Goal: Task Accomplishment & Management: Manage account settings

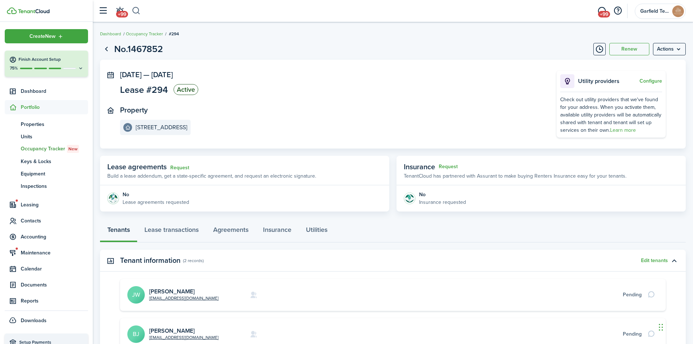
click at [139, 10] on button "button" at bounding box center [136, 11] width 9 height 12
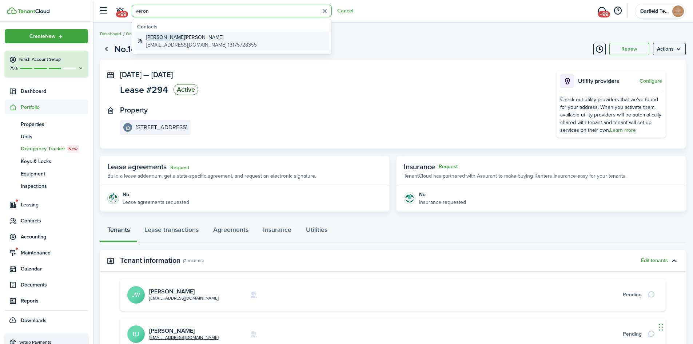
type input "veron"
click at [183, 41] on global-search-item-title "[PERSON_NAME]" at bounding box center [201, 37] width 111 height 8
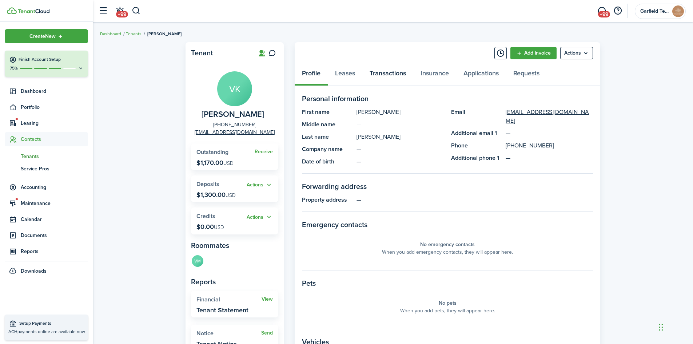
click at [378, 77] on link "Transactions" at bounding box center [387, 75] width 51 height 22
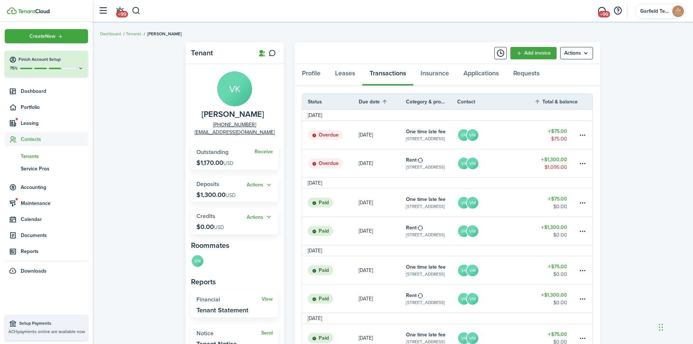
click at [558, 164] on table-amount-description "$1,095.00" at bounding box center [555, 167] width 23 height 8
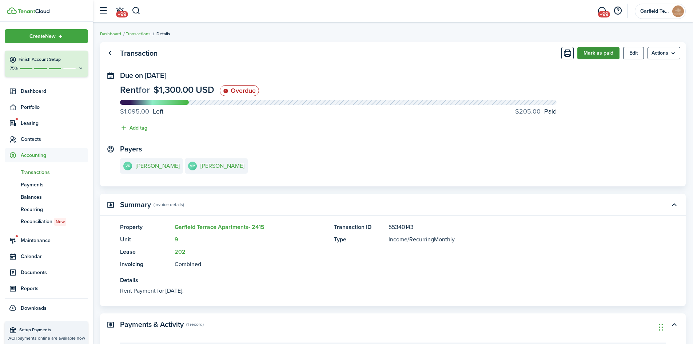
click at [584, 52] on button "Mark as paid" at bounding box center [598, 53] width 42 height 12
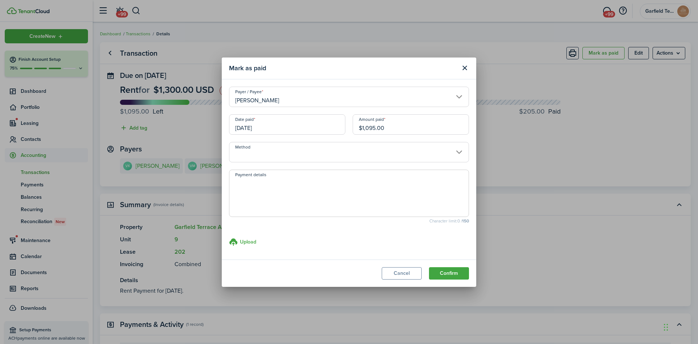
click at [285, 124] on input "[DATE]" at bounding box center [287, 124] width 116 height 20
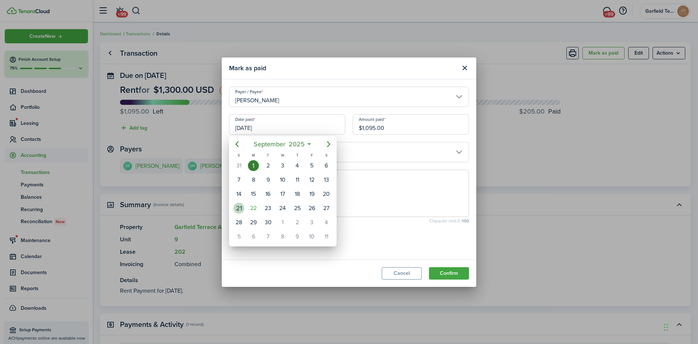
click at [240, 207] on div "21" at bounding box center [238, 208] width 11 height 11
type input "[DATE]"
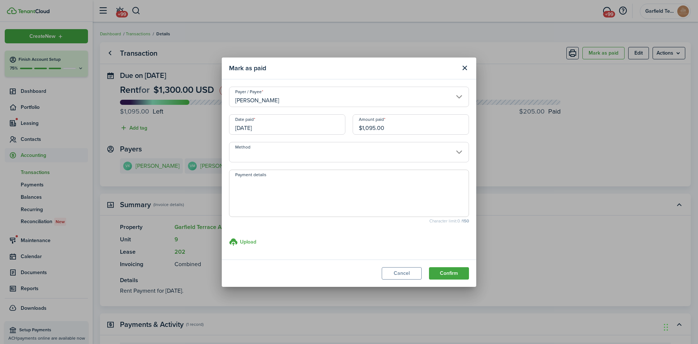
drag, startPoint x: 418, startPoint y: 128, endPoint x: 274, endPoint y: 121, distance: 143.8
click at [274, 121] on div "Date paid [DATE] Amount paid $1,095.00" at bounding box center [348, 128] width 247 height 28
click at [287, 155] on input "Method" at bounding box center [349, 152] width 240 height 20
type input "$500.00"
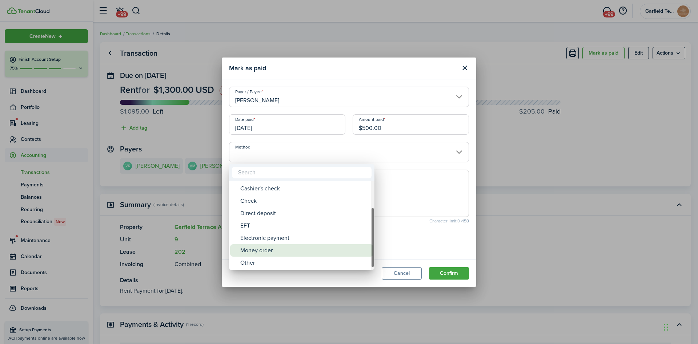
click at [280, 252] on div "Money order" at bounding box center [304, 250] width 129 height 12
type input "Money order"
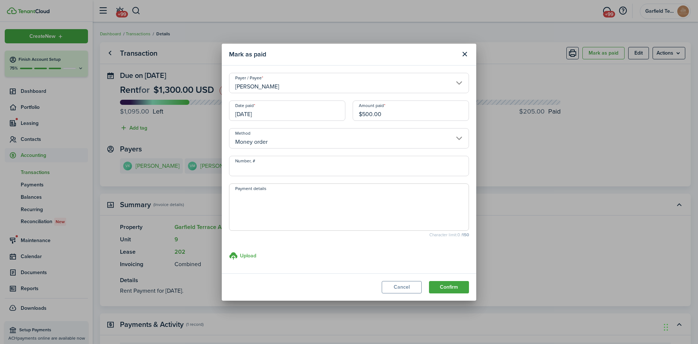
click at [265, 161] on input "Number, #" at bounding box center [349, 166] width 240 height 20
type input "19-783341124"
click at [462, 286] on button "Confirm" at bounding box center [449, 287] width 40 height 12
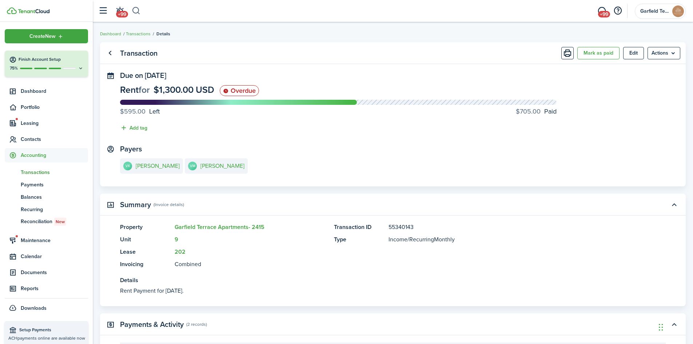
click at [137, 8] on button "button" at bounding box center [136, 11] width 9 height 12
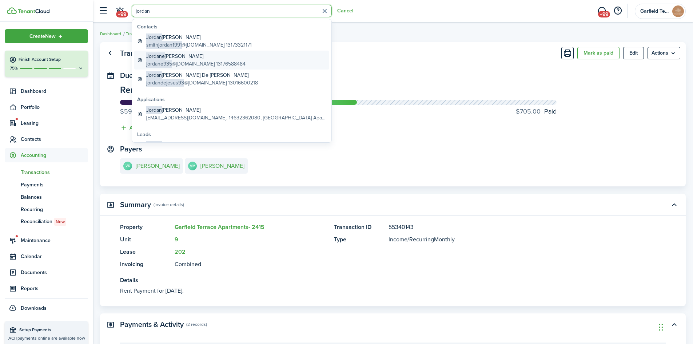
type input "jordan"
click at [189, 59] on global-search-item-title "[PERSON_NAME]" at bounding box center [195, 56] width 99 height 8
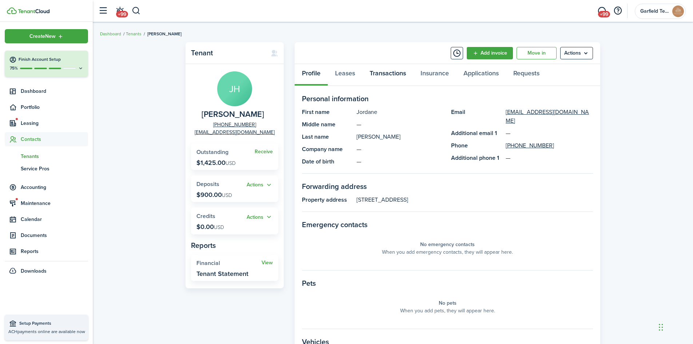
click at [392, 77] on link "Transactions" at bounding box center [387, 75] width 51 height 22
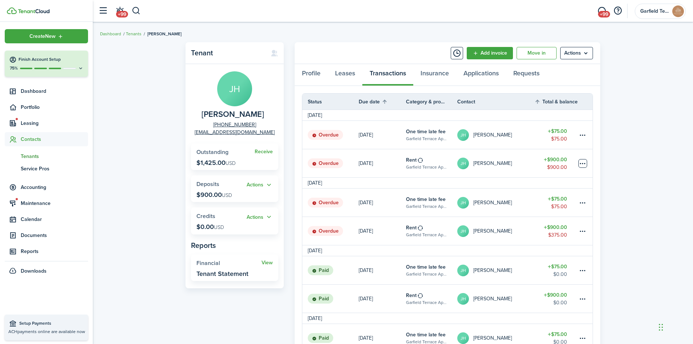
click at [579, 162] on table-menu-btn-icon at bounding box center [582, 163] width 9 height 9
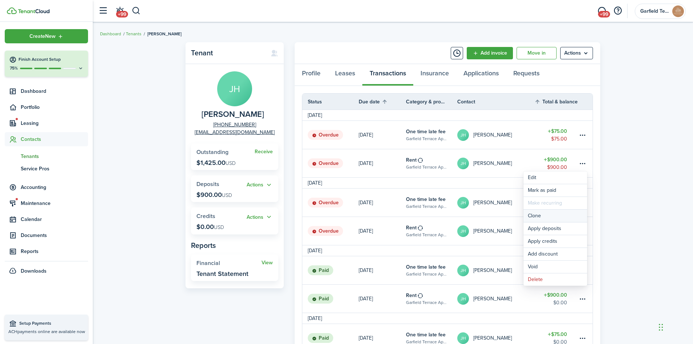
click at [564, 219] on link "Clone" at bounding box center [555, 215] width 64 height 12
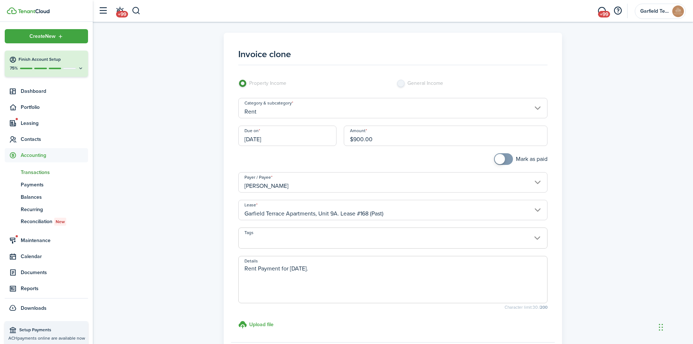
click at [297, 139] on input "[DATE]" at bounding box center [287, 135] width 98 height 20
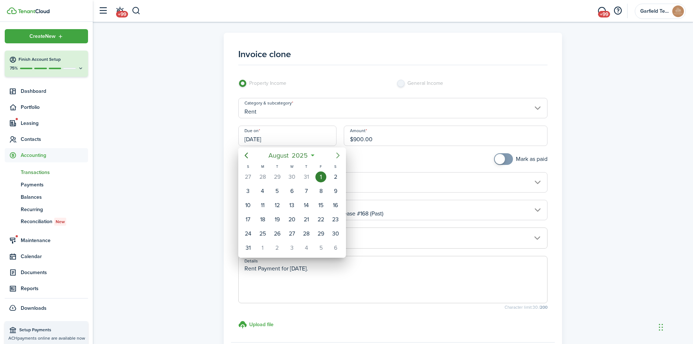
click at [336, 156] on icon "Next page" at bounding box center [338, 155] width 9 height 9
click at [267, 178] on div "1" at bounding box center [262, 176] width 11 height 11
type input "[DATE]"
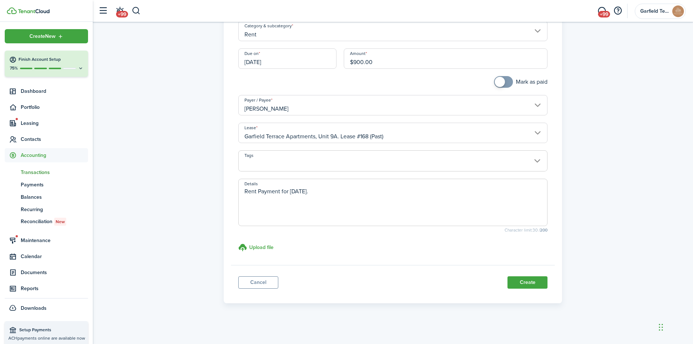
scroll to position [78, 0]
click at [300, 192] on textarea "Rent Payment for [DATE]." at bounding box center [393, 203] width 309 height 35
type textarea "Rent Payment for [DATE]."
click at [526, 281] on button "Create" at bounding box center [527, 281] width 40 height 12
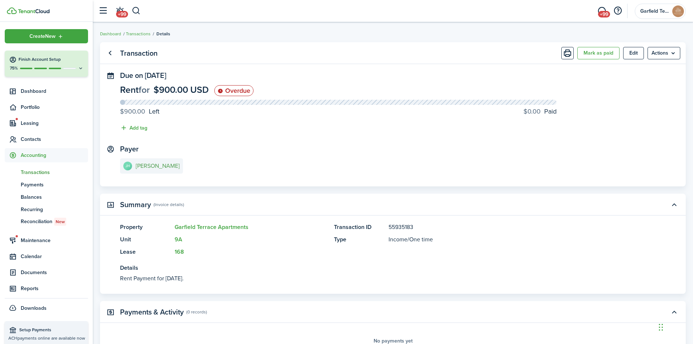
click at [171, 163] on e-details-info-title "[PERSON_NAME]" at bounding box center [158, 166] width 44 height 7
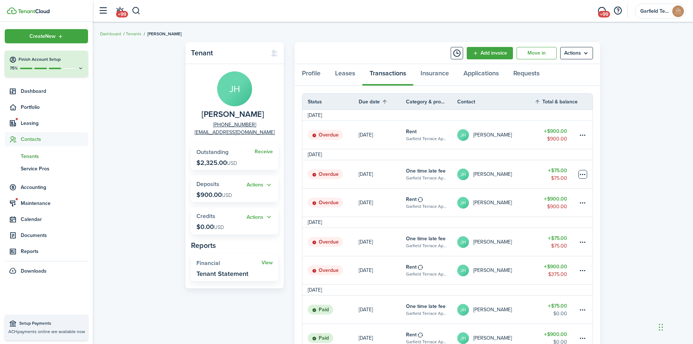
click at [586, 176] on table-menu-btn-icon at bounding box center [582, 174] width 9 height 9
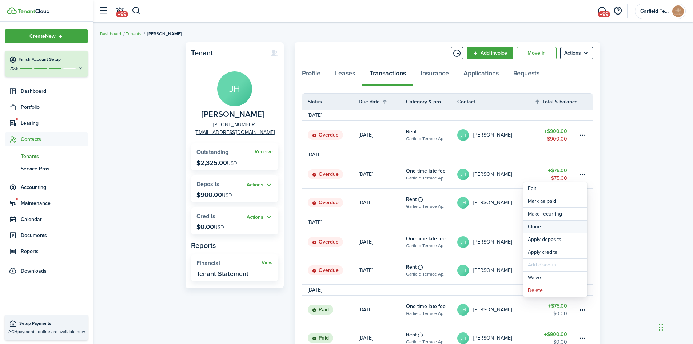
click at [557, 226] on link "Clone" at bounding box center [555, 226] width 64 height 12
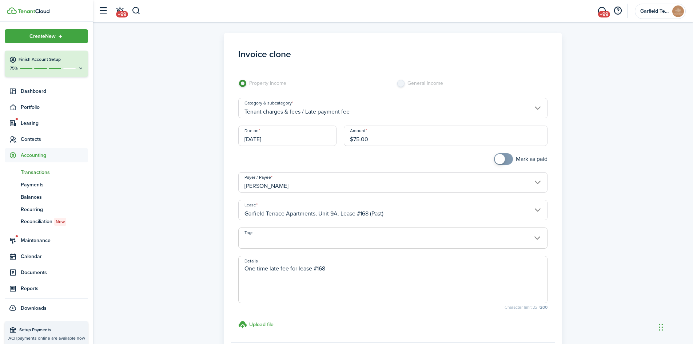
click at [307, 131] on input "[DATE]" at bounding box center [287, 135] width 98 height 20
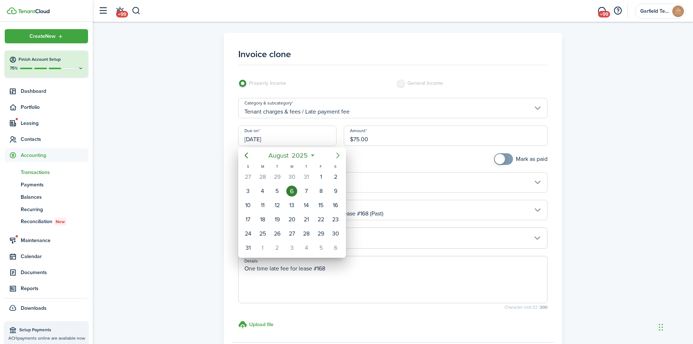
click at [336, 156] on icon "Next page" at bounding box center [338, 155] width 9 height 9
click at [260, 173] on div "1" at bounding box center [262, 176] width 11 height 11
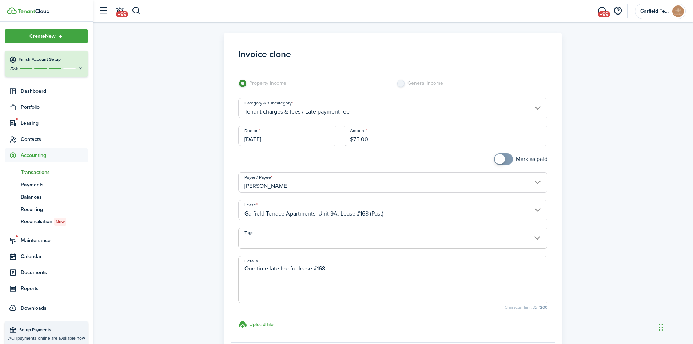
click at [320, 137] on input "[DATE]" at bounding box center [287, 135] width 98 height 20
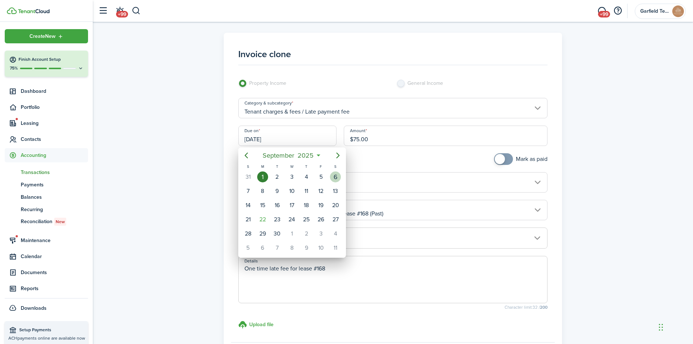
click at [336, 176] on div "6" at bounding box center [335, 176] width 11 height 11
type input "[DATE]"
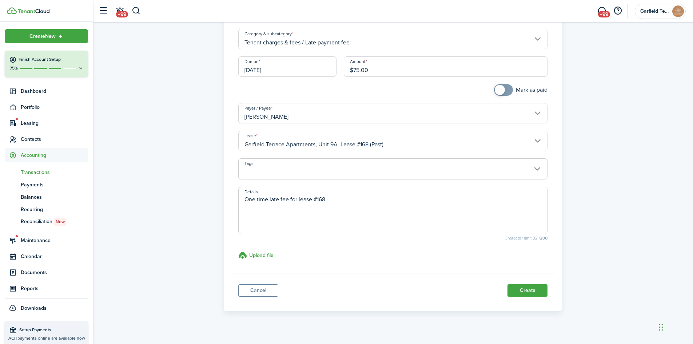
scroll to position [78, 0]
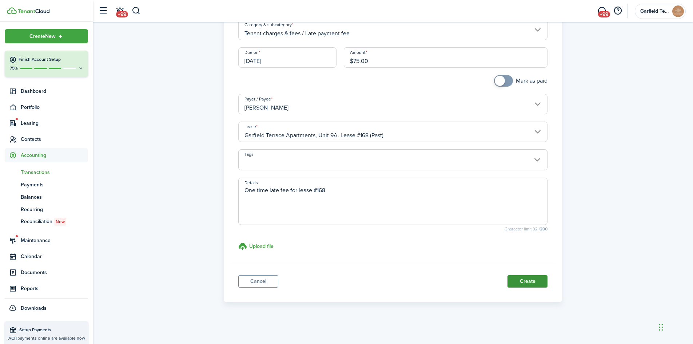
click at [540, 281] on button "Create" at bounding box center [527, 281] width 40 height 12
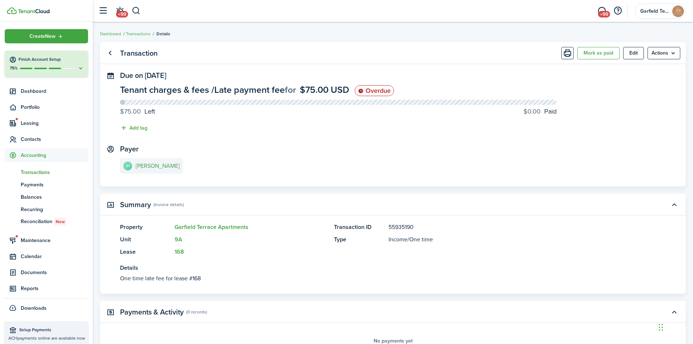
click at [137, 167] on e-details-info-title "[PERSON_NAME]" at bounding box center [158, 166] width 44 height 7
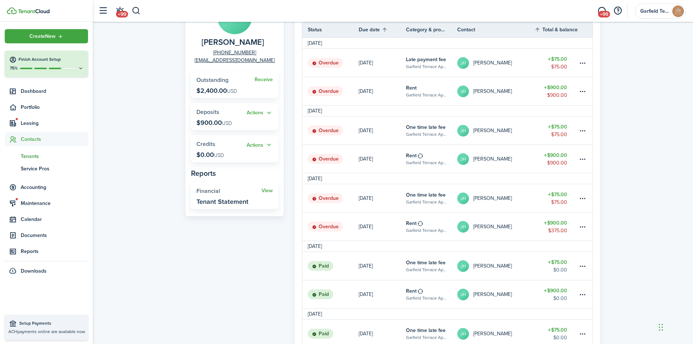
scroll to position [73, 0]
click at [550, 227] on table-amount-description "$375.00" at bounding box center [557, 230] width 19 height 8
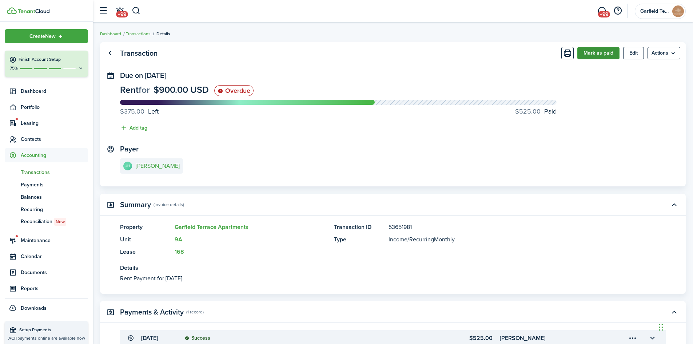
click at [611, 51] on button "Mark as paid" at bounding box center [598, 53] width 42 height 12
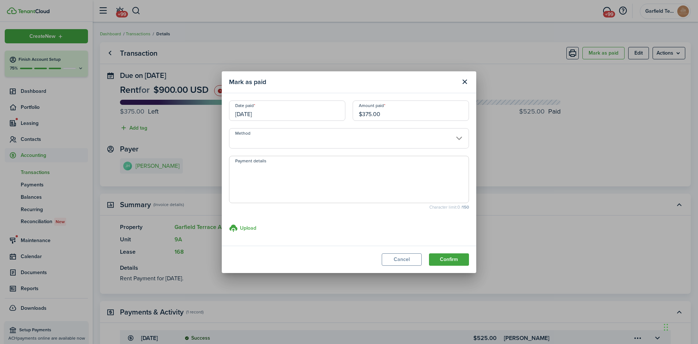
click at [287, 117] on input "[DATE]" at bounding box center [287, 110] width 116 height 20
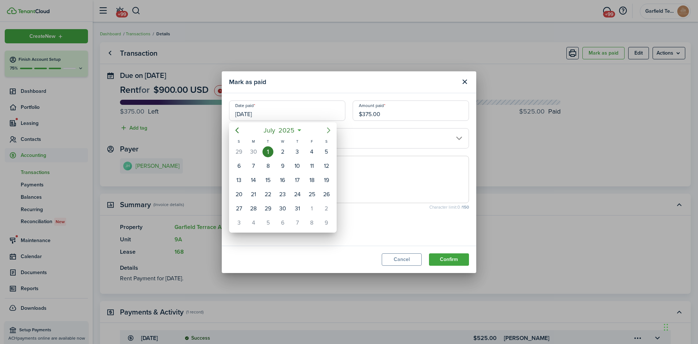
click at [331, 127] on icon "Next page" at bounding box center [328, 130] width 9 height 9
click at [329, 128] on icon "Next page" at bounding box center [328, 130] width 9 height 9
click at [241, 194] on div "21" at bounding box center [238, 194] width 11 height 11
type input "[DATE]"
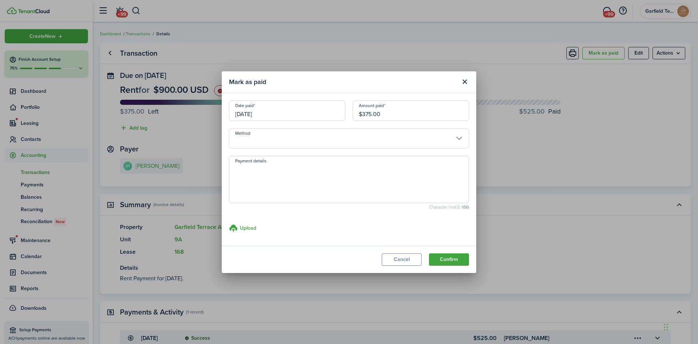
click at [374, 141] on input "Method" at bounding box center [349, 138] width 240 height 20
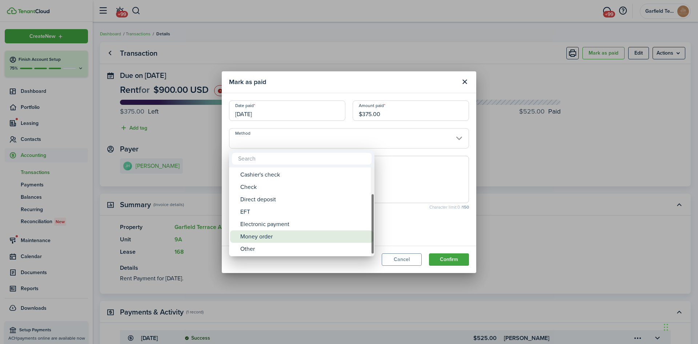
click at [263, 237] on div "Money order" at bounding box center [304, 236] width 129 height 12
type input "Money order"
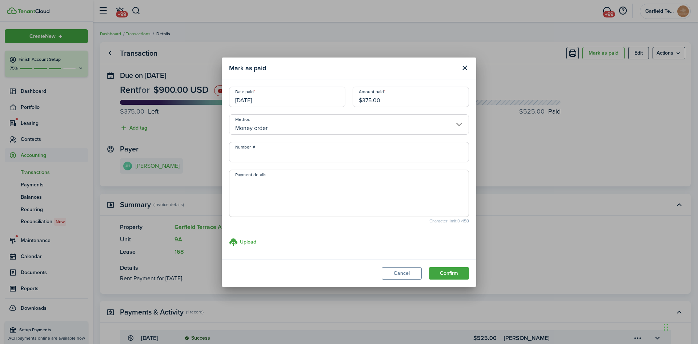
click at [300, 147] on input "Number, #" at bounding box center [349, 152] width 240 height 20
type input "19-783341075"
click at [447, 272] on button "Confirm" at bounding box center [449, 273] width 40 height 12
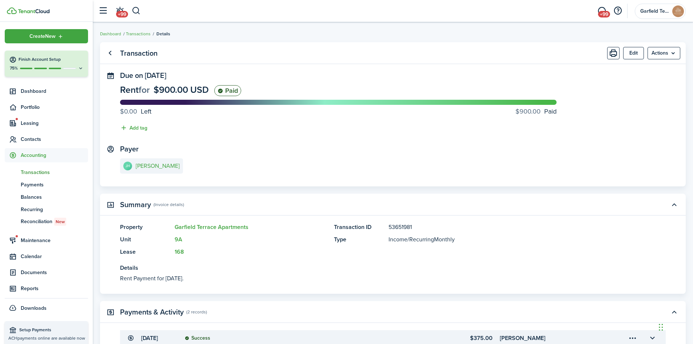
click at [308, 153] on panel-main-section "[PERSON_NAME] [PERSON_NAME]" at bounding box center [393, 160] width 546 height 31
click at [155, 170] on link "[PERSON_NAME] [PERSON_NAME]" at bounding box center [151, 165] width 63 height 15
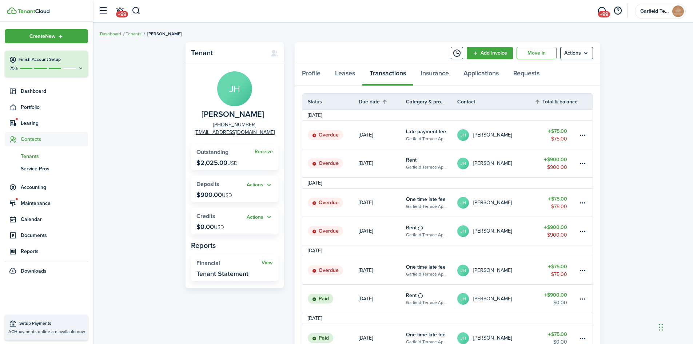
click at [560, 270] on table-amount-description "$75.00" at bounding box center [559, 274] width 16 height 8
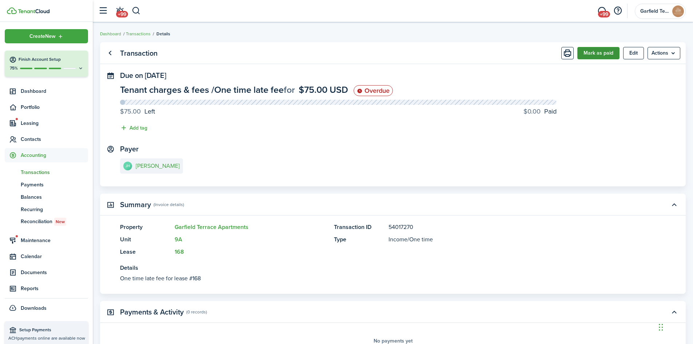
click at [595, 55] on button "Mark as paid" at bounding box center [598, 53] width 42 height 12
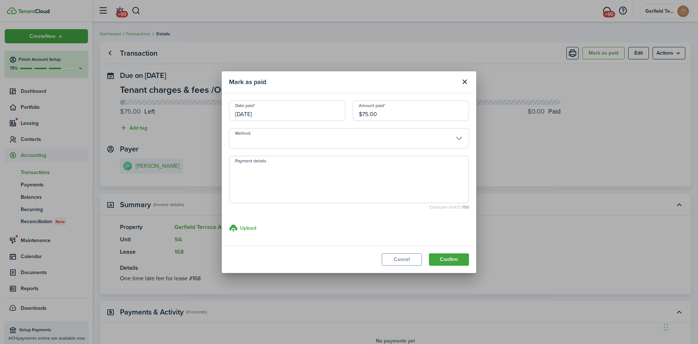
click at [305, 119] on input "[DATE]" at bounding box center [287, 110] width 116 height 20
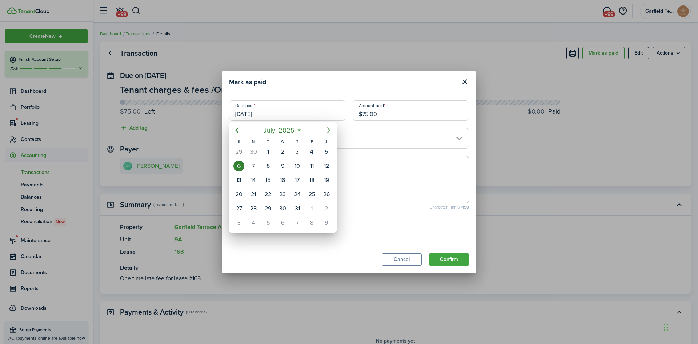
click at [330, 128] on icon "Next page" at bounding box center [328, 130] width 9 height 9
click at [240, 193] on div "21" at bounding box center [238, 194] width 11 height 11
type input "[DATE]"
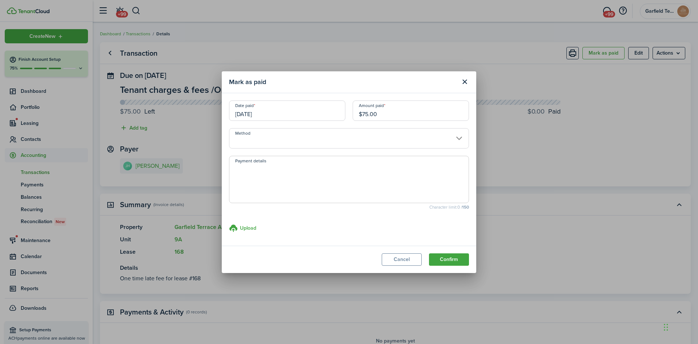
click at [307, 143] on input "Method" at bounding box center [349, 138] width 240 height 20
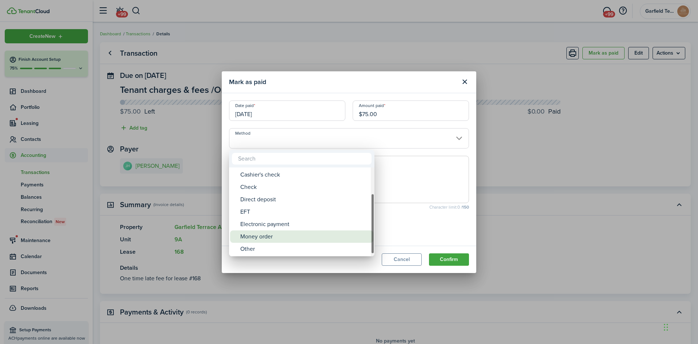
click at [294, 233] on div "Money order" at bounding box center [304, 236] width 129 height 12
type input "Money order"
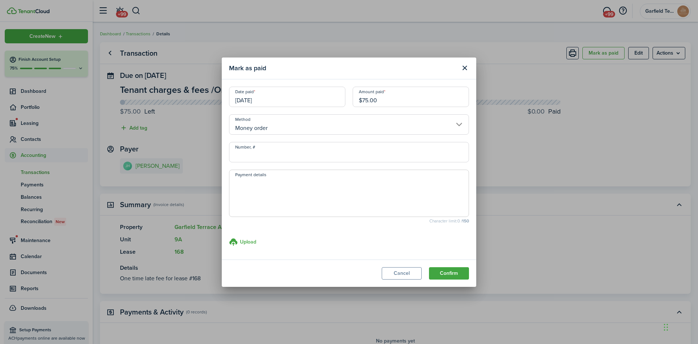
click at [299, 152] on input "Number, #" at bounding box center [349, 152] width 240 height 20
type input "19-783341075"
click at [442, 275] on button "Confirm" at bounding box center [449, 273] width 40 height 12
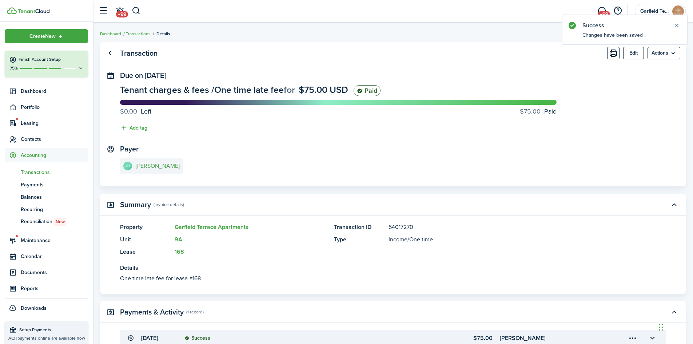
click at [178, 165] on e-details-info-title "[PERSON_NAME]" at bounding box center [158, 166] width 44 height 7
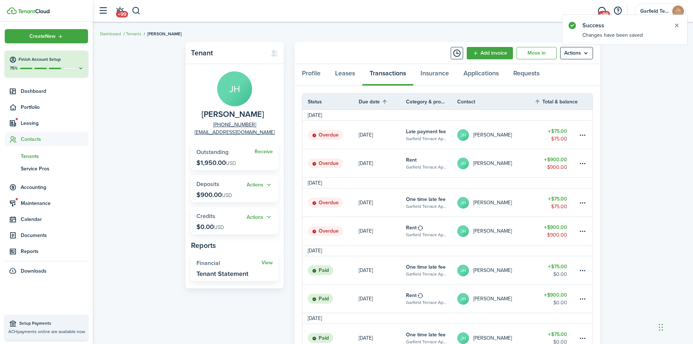
click at [548, 227] on table-amount-title "$900.00" at bounding box center [555, 227] width 23 height 8
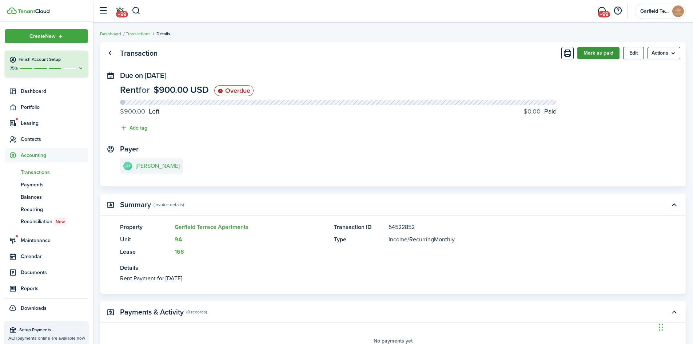
click at [603, 58] on button "Mark as paid" at bounding box center [598, 53] width 42 height 12
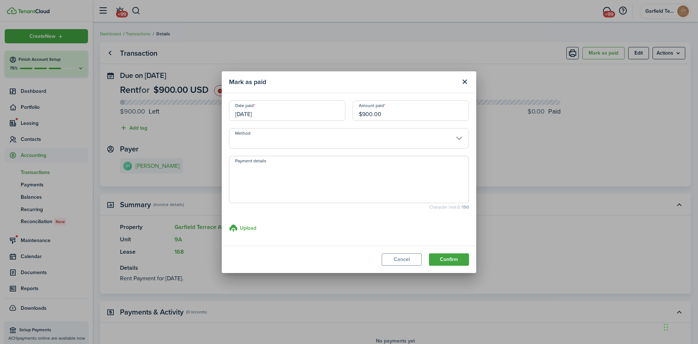
click at [296, 115] on input "[DATE]" at bounding box center [287, 110] width 116 height 20
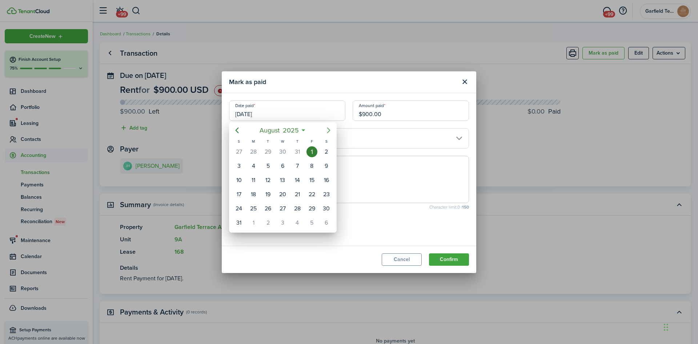
click at [332, 129] on icon "Next page" at bounding box center [328, 130] width 9 height 9
click at [240, 193] on div "21" at bounding box center [238, 194] width 11 height 11
type input "[DATE]"
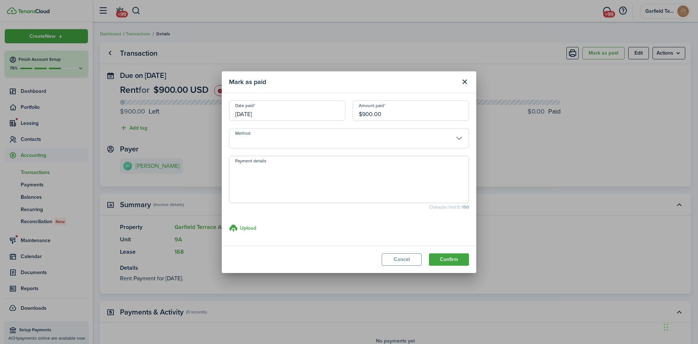
drag, startPoint x: 411, startPoint y: 110, endPoint x: 247, endPoint y: 121, distance: 163.7
click at [247, 121] on div "Date paid [DATE] Amount paid $900.00" at bounding box center [348, 114] width 247 height 28
click at [266, 136] on input "Method" at bounding box center [349, 138] width 240 height 20
type input "$450.00"
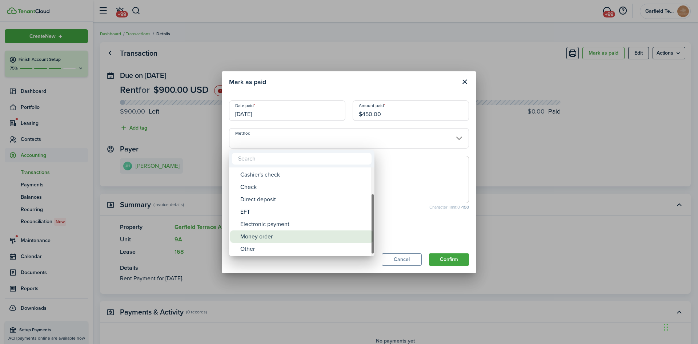
click at [270, 241] on div "Money order" at bounding box center [304, 236] width 129 height 12
type input "Money order"
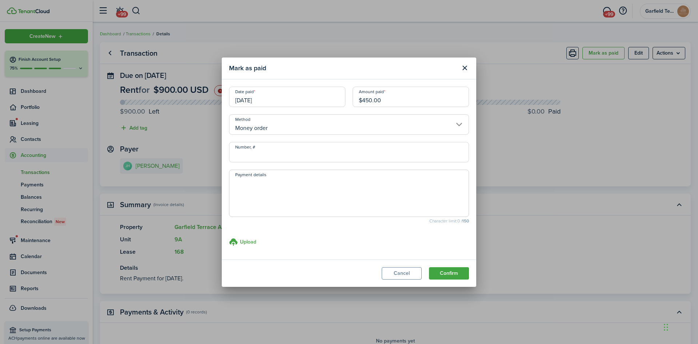
click at [285, 156] on input "Number, #" at bounding box center [349, 152] width 240 height 20
type input "19-783341075"
click at [443, 276] on button "Confirm" at bounding box center [449, 273] width 40 height 12
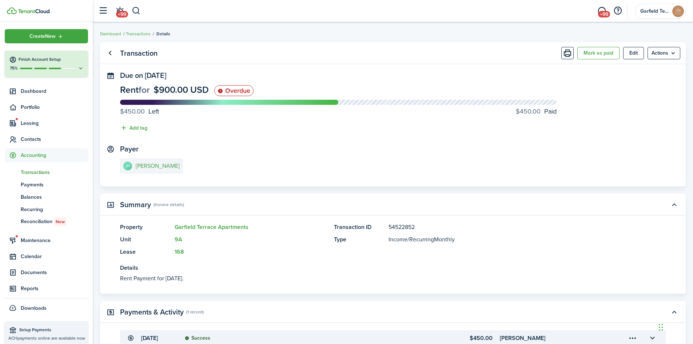
click at [171, 167] on e-details-info-title "[PERSON_NAME]" at bounding box center [158, 166] width 44 height 7
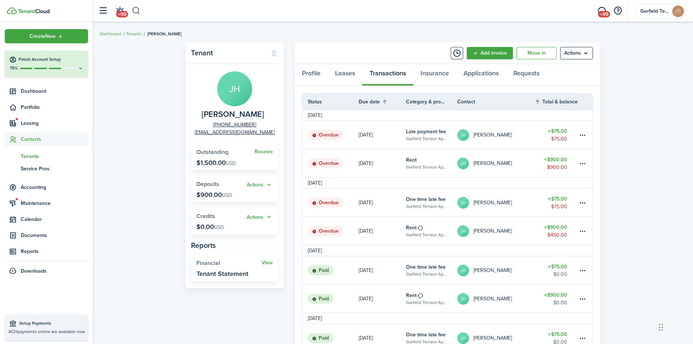
click at [140, 11] on button "button" at bounding box center [136, 11] width 9 height 12
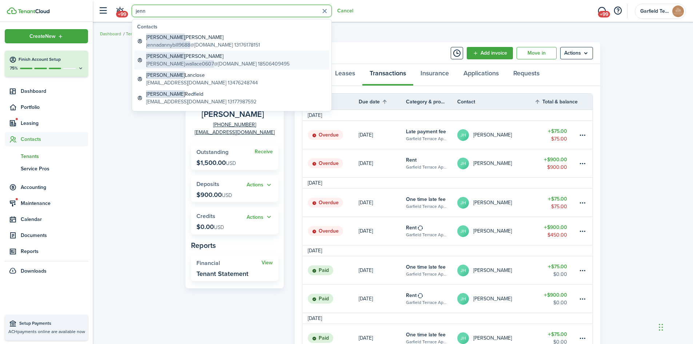
type input "jenn"
click at [181, 57] on global-search-item-title "[PERSON_NAME]" at bounding box center [217, 56] width 143 height 8
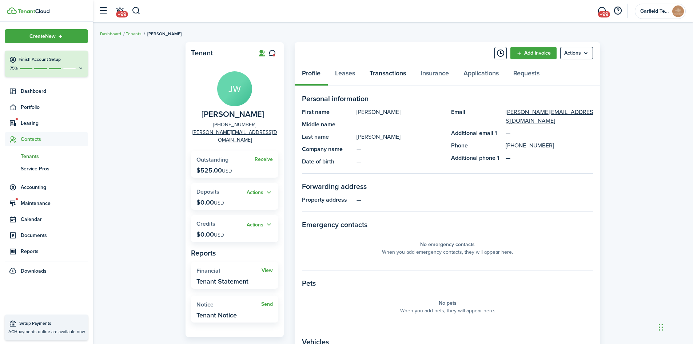
click at [393, 75] on link "Transactions" at bounding box center [387, 75] width 51 height 22
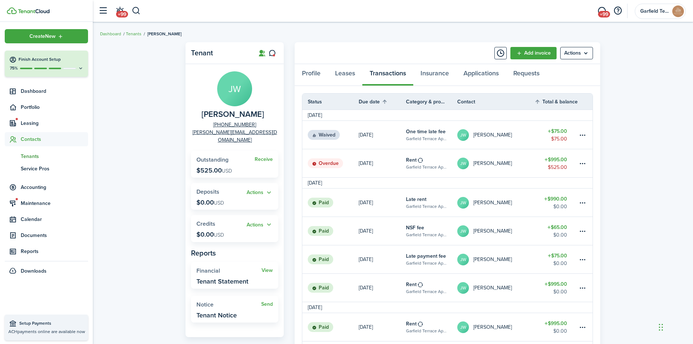
click at [563, 164] on table-amount-description "$525.00" at bounding box center [557, 167] width 19 height 8
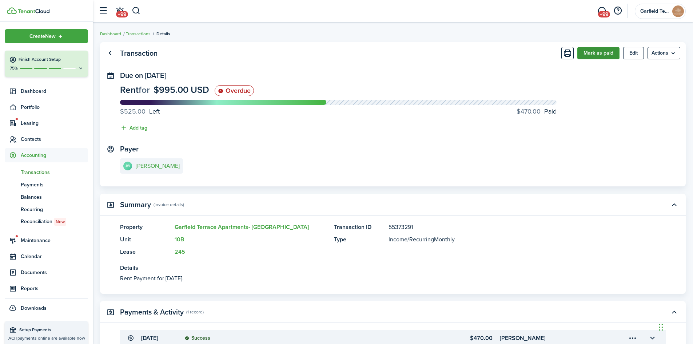
click at [597, 49] on button "Mark as paid" at bounding box center [598, 53] width 42 height 12
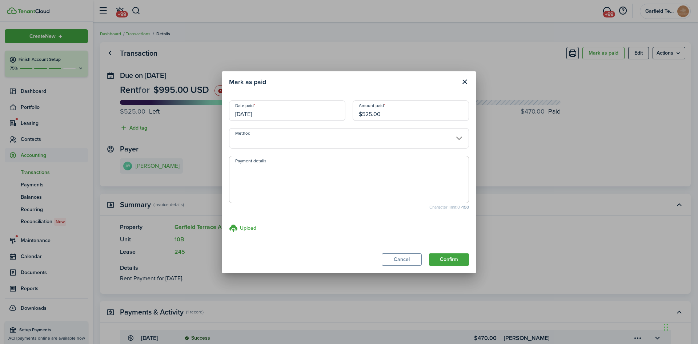
click at [301, 107] on input "[DATE]" at bounding box center [287, 110] width 116 height 20
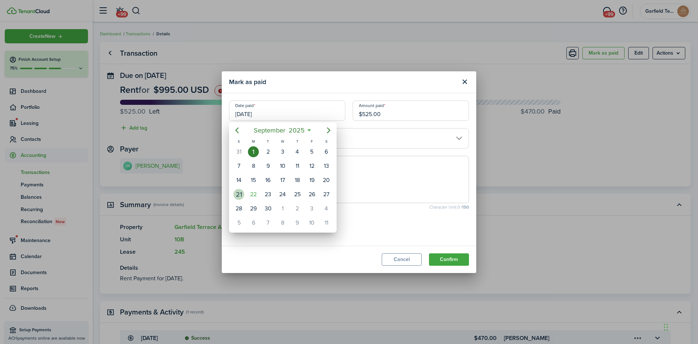
click at [239, 193] on div "21" at bounding box center [238, 194] width 11 height 11
type input "[DATE]"
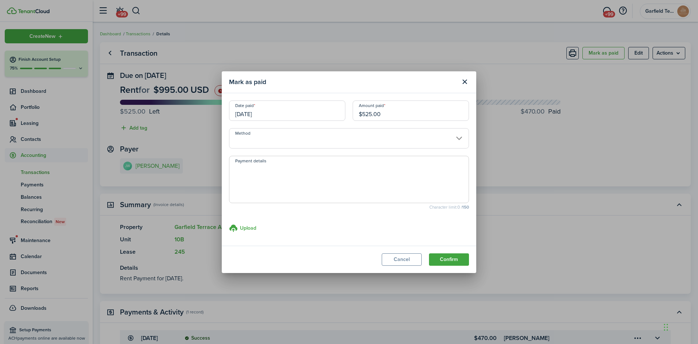
drag, startPoint x: 399, startPoint y: 110, endPoint x: 156, endPoint y: 114, distance: 242.6
click at [156, 114] on div "Mark as paid Date paid [DATE] Amount paid $525.00 Method Payment details Charac…" at bounding box center [349, 172] width 698 height 344
click at [241, 133] on input "Method" at bounding box center [349, 138] width 240 height 20
type input "$500.00"
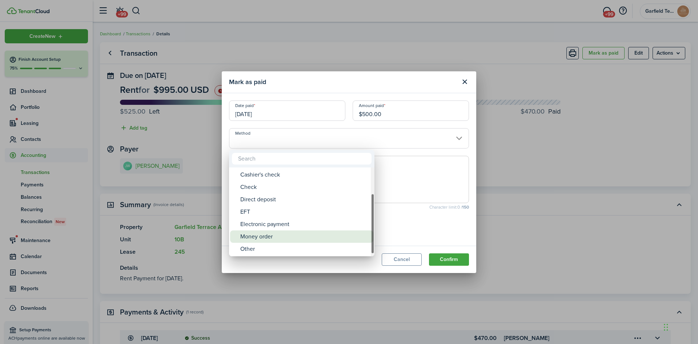
click at [255, 233] on div "Money order" at bounding box center [304, 236] width 129 height 12
type input "Money order"
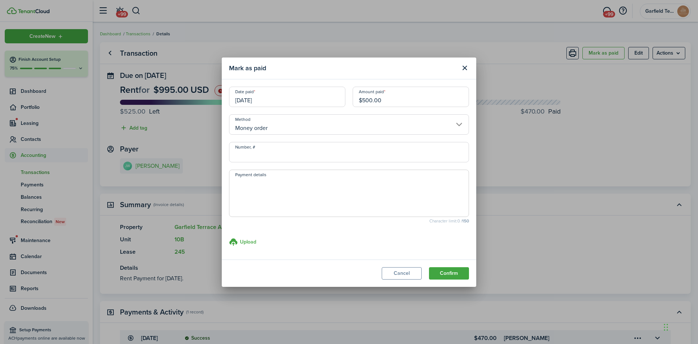
click at [285, 160] on input "Number, #" at bounding box center [349, 152] width 240 height 20
type input "19-775538132"
click at [457, 274] on button "Confirm" at bounding box center [449, 273] width 40 height 12
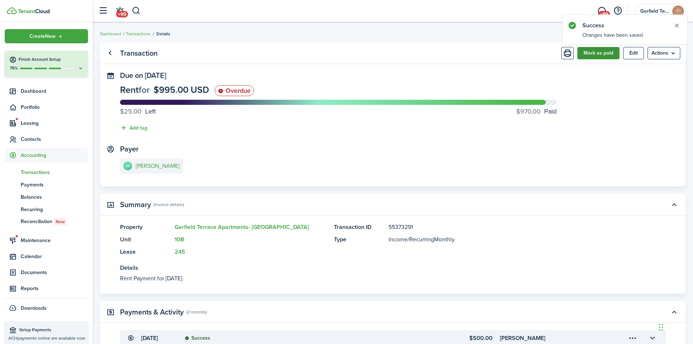
click at [593, 54] on button "Mark as paid" at bounding box center [598, 53] width 42 height 12
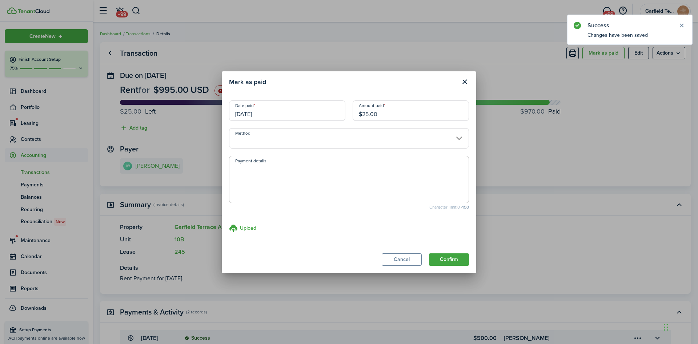
click at [285, 113] on input "[DATE]" at bounding box center [287, 110] width 116 height 20
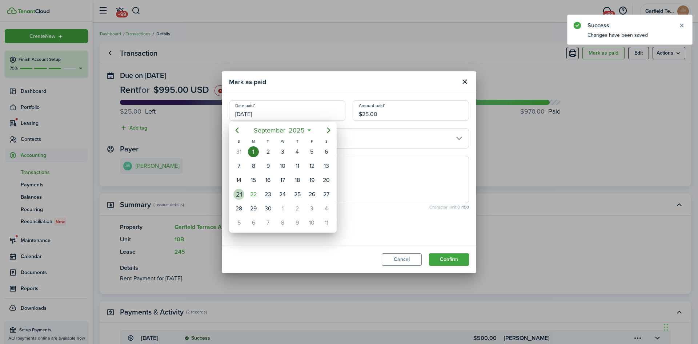
click at [237, 198] on div "21" at bounding box center [238, 194] width 11 height 11
type input "[DATE]"
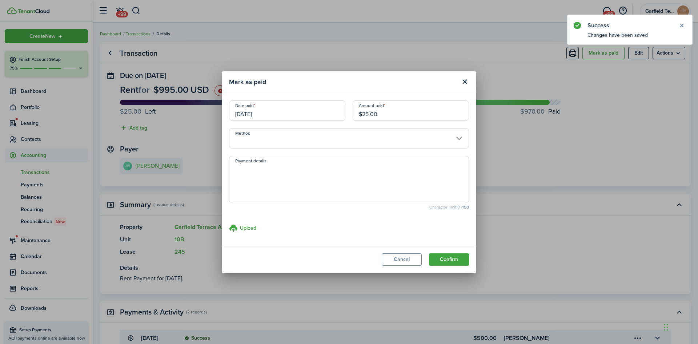
click at [343, 143] on input "Method" at bounding box center [349, 138] width 240 height 20
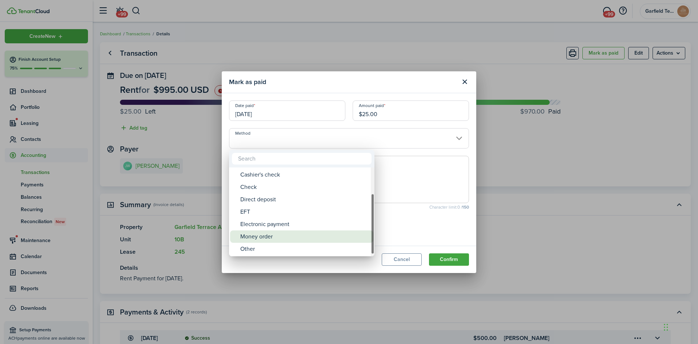
click at [293, 237] on div "Money order" at bounding box center [304, 236] width 129 height 12
type input "Money order"
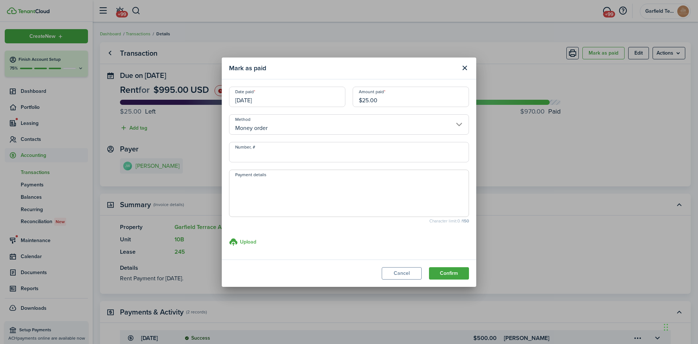
click at [290, 148] on input "Number, #" at bounding box center [349, 152] width 240 height 20
type input "19-775538133"
click at [453, 271] on button "Confirm" at bounding box center [449, 273] width 40 height 12
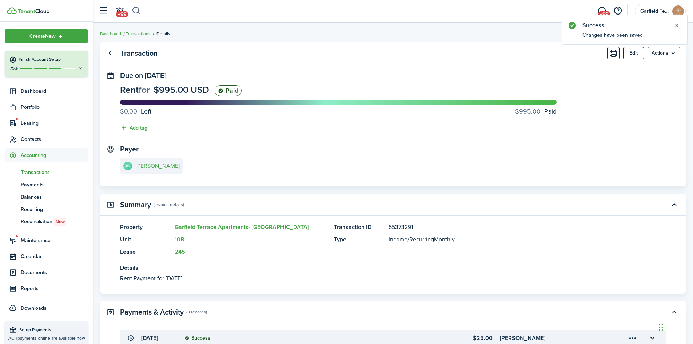
click at [139, 11] on button "button" at bounding box center [136, 11] width 9 height 12
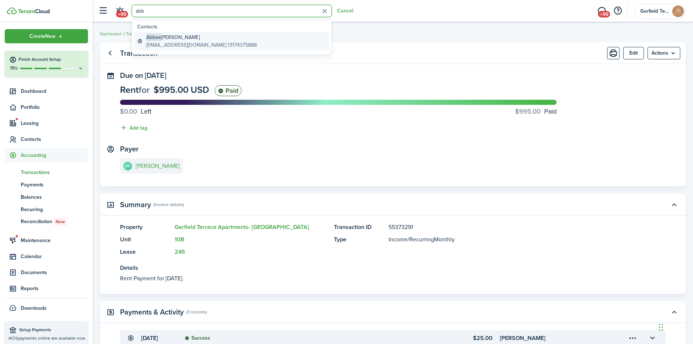
type input "abb"
click at [179, 38] on global-search-item-title "[PERSON_NAME]" at bounding box center [201, 37] width 111 height 8
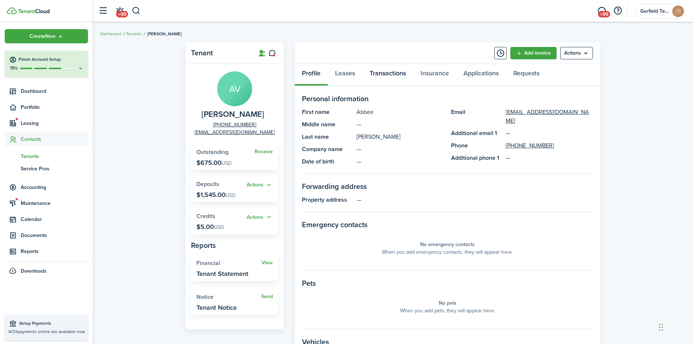
click at [404, 75] on link "Transactions" at bounding box center [387, 75] width 51 height 22
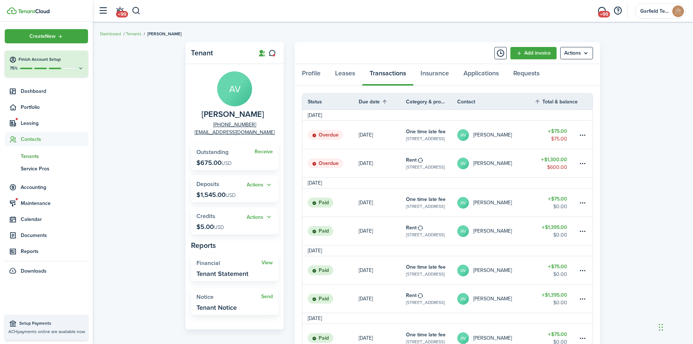
click at [553, 163] on table-amount-description "$600.00" at bounding box center [557, 167] width 20 height 8
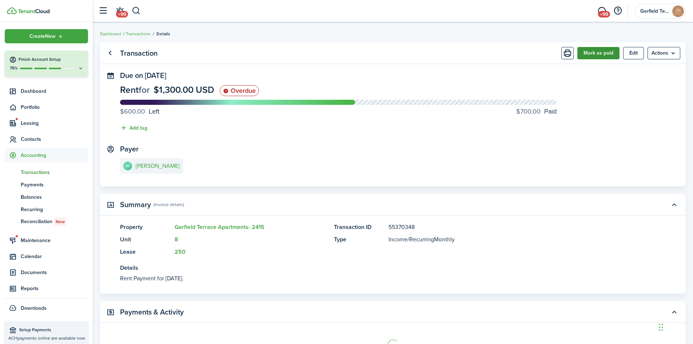
click at [591, 52] on button "Mark as paid" at bounding box center [598, 53] width 42 height 12
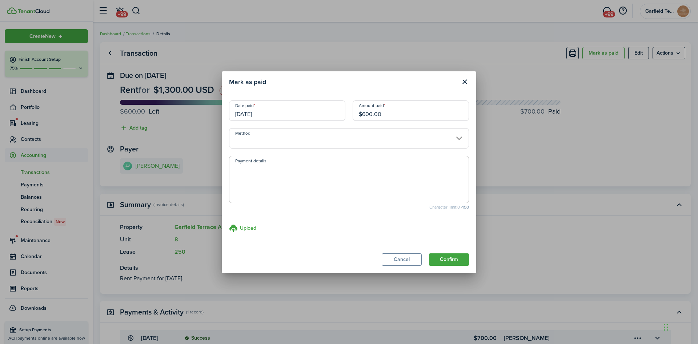
click at [305, 103] on input "[DATE]" at bounding box center [287, 110] width 116 height 20
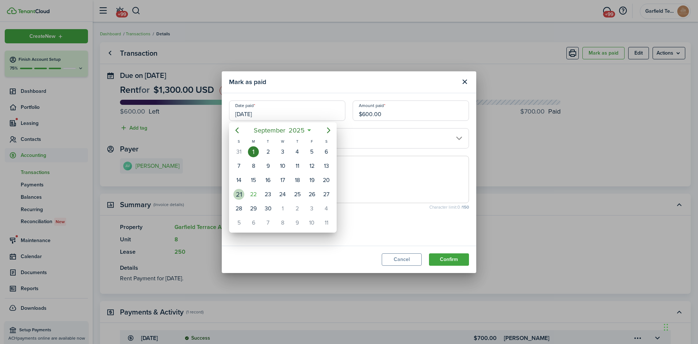
click at [239, 194] on div "21" at bounding box center [238, 194] width 11 height 11
type input "[DATE]"
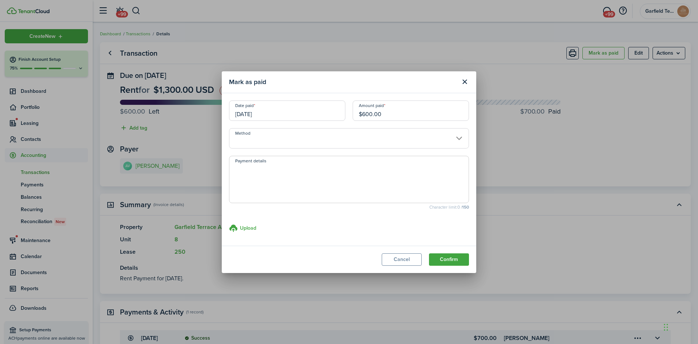
drag, startPoint x: 388, startPoint y: 116, endPoint x: 276, endPoint y: 119, distance: 112.0
click at [276, 119] on div "Date paid [DATE] Amount paid $600.00" at bounding box center [348, 114] width 247 height 28
click at [297, 148] on input "Method" at bounding box center [349, 138] width 240 height 20
type input "$400.00"
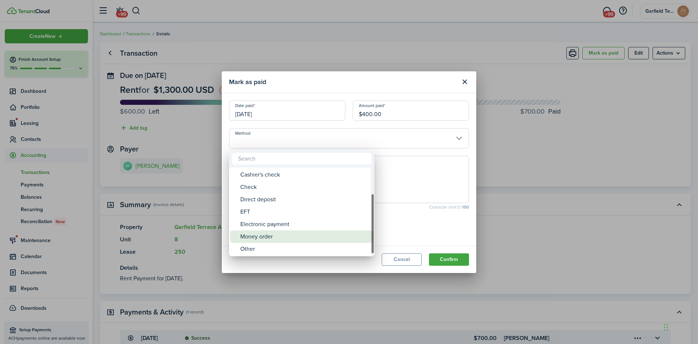
click at [290, 238] on div "Money order" at bounding box center [304, 236] width 129 height 12
type input "Money order"
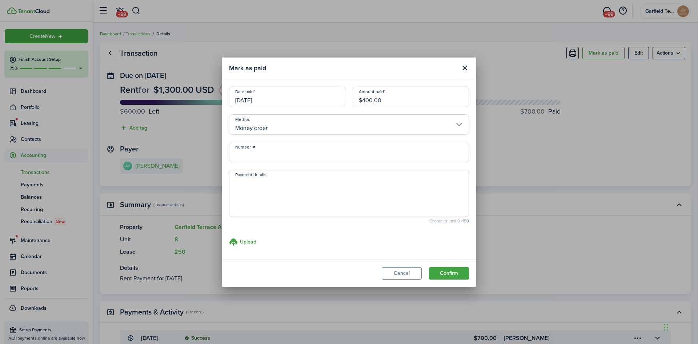
click at [293, 159] on input "Number, #" at bounding box center [349, 152] width 240 height 20
type input "29438890648"
click at [465, 276] on button "Confirm" at bounding box center [449, 273] width 40 height 12
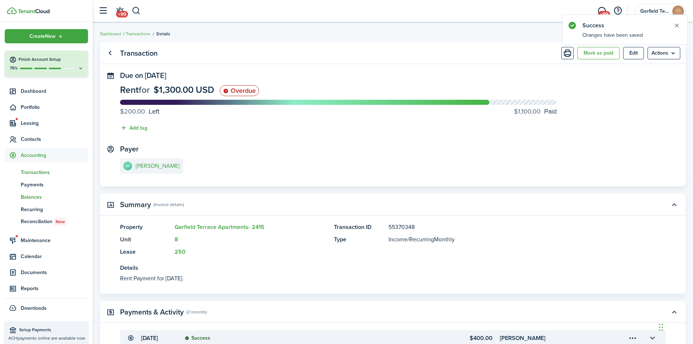
click at [37, 200] on span "Balances" at bounding box center [54, 197] width 67 height 8
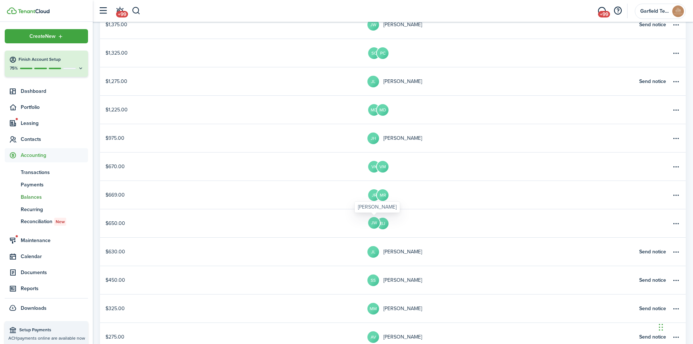
scroll to position [145, 0]
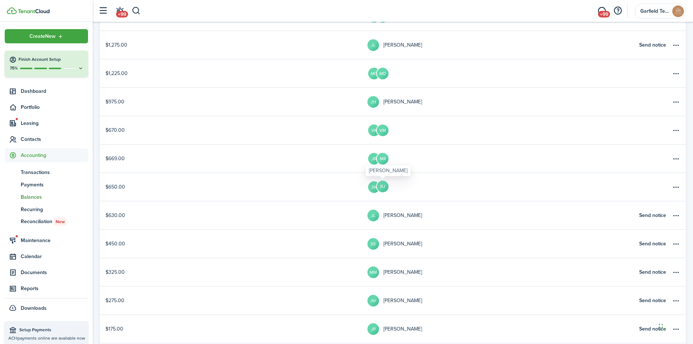
click at [384, 187] on avatar-text "BJ" at bounding box center [383, 186] width 12 height 12
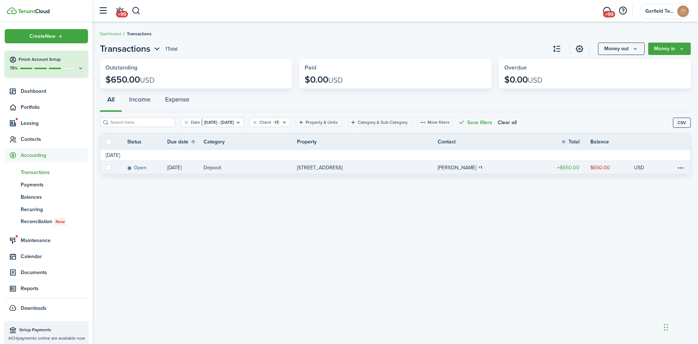
click at [516, 168] on link "[PERSON_NAME] 1" at bounding box center [492, 167] width 109 height 13
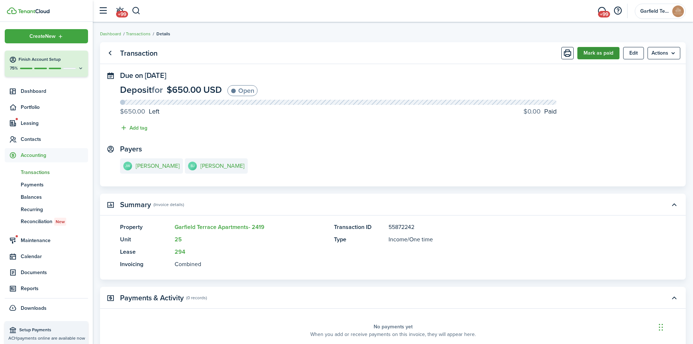
click at [590, 57] on button "Mark as paid" at bounding box center [598, 53] width 42 height 12
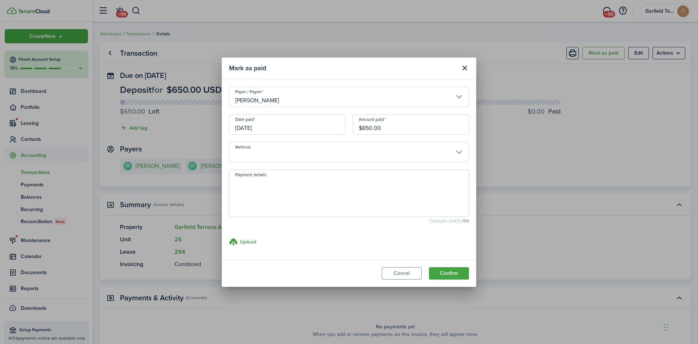
click at [285, 128] on input "[DATE]" at bounding box center [287, 124] width 116 height 20
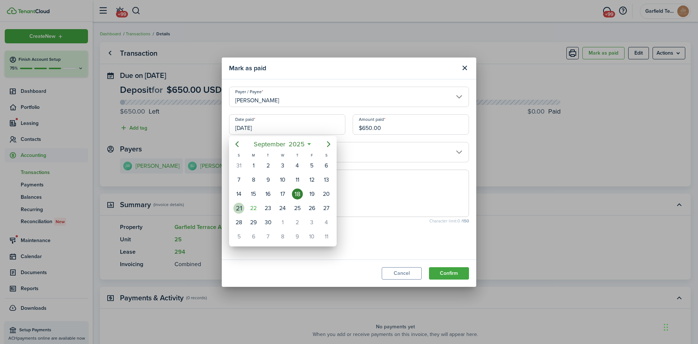
click at [240, 206] on div "21" at bounding box center [238, 208] width 11 height 11
type input "[DATE]"
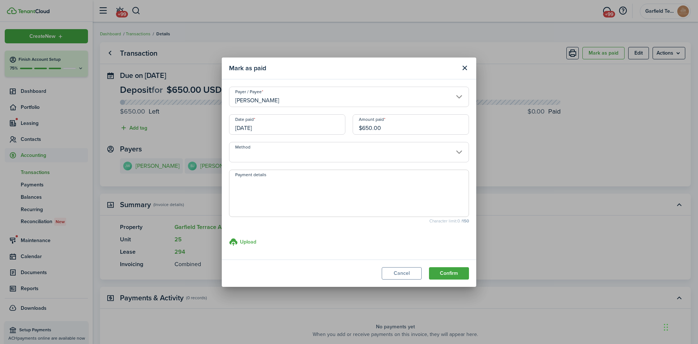
click at [401, 148] on input "Method" at bounding box center [349, 152] width 240 height 20
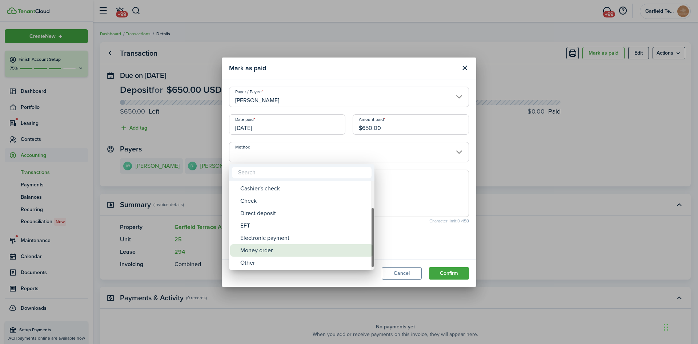
click at [264, 248] on div "Money order" at bounding box center [304, 250] width 129 height 12
type input "Money order"
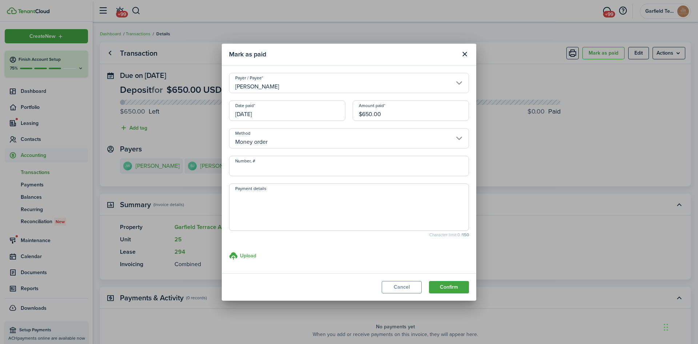
click at [291, 161] on input "Number, #" at bounding box center [349, 166] width 240 height 20
type input "19-749117925"
drag, startPoint x: 415, startPoint y: 114, endPoint x: 162, endPoint y: 95, distance: 253.5
click at [163, 96] on div "[PERSON_NAME] as paid Payer / [PERSON_NAME] Date paid [DATE] Amount paid $650.0…" at bounding box center [349, 172] width 698 height 344
type input "$150.00"
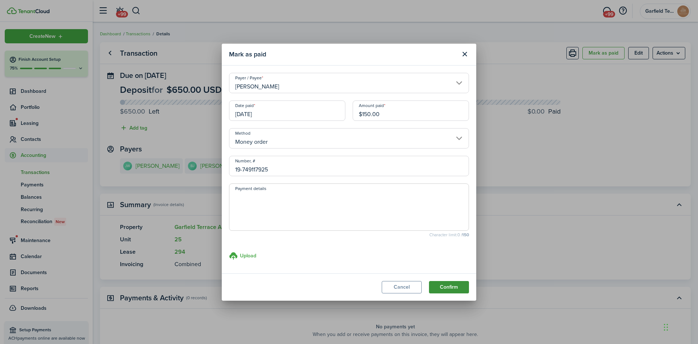
click at [451, 290] on button "Confirm" at bounding box center [449, 287] width 40 height 12
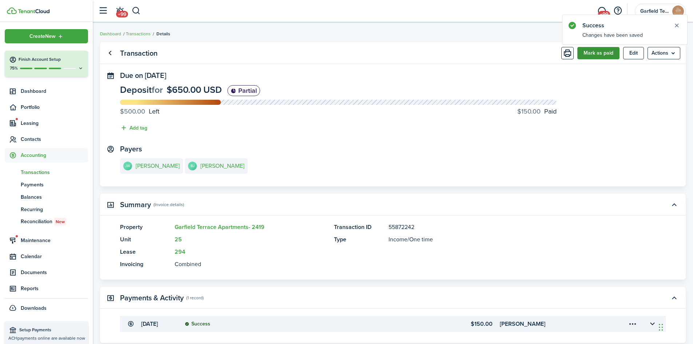
click at [606, 55] on button "Mark as paid" at bounding box center [598, 53] width 42 height 12
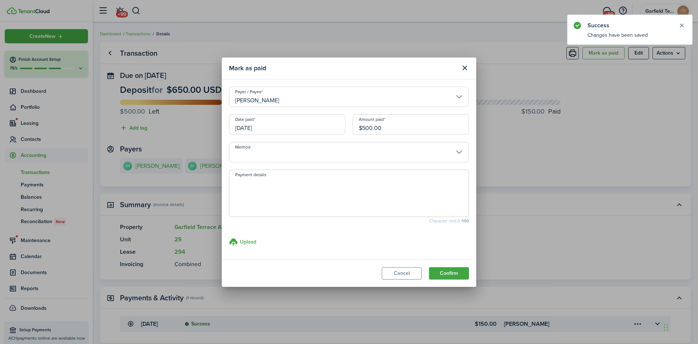
click at [265, 131] on input "[DATE]" at bounding box center [287, 124] width 116 height 20
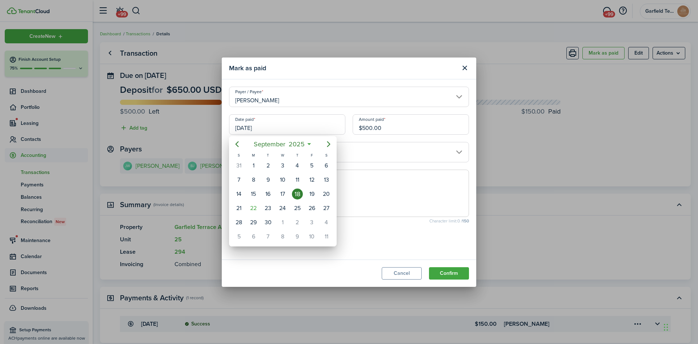
click at [296, 196] on div "18" at bounding box center [297, 193] width 11 height 11
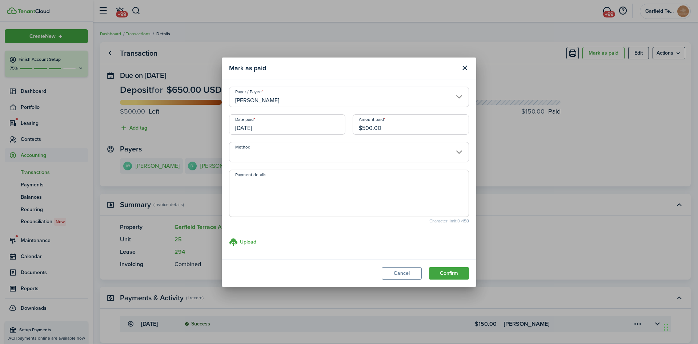
click at [370, 153] on input "Method" at bounding box center [349, 152] width 240 height 20
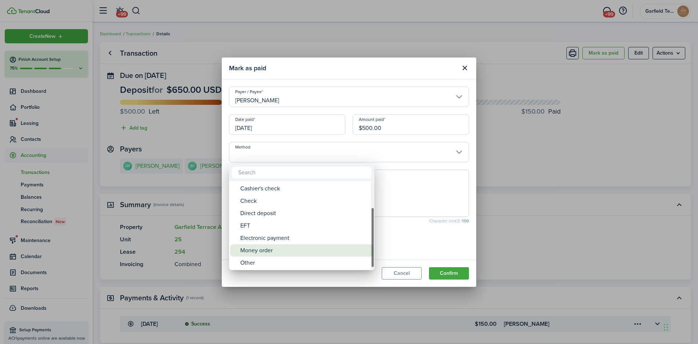
click at [272, 252] on div "Money order" at bounding box center [304, 250] width 129 height 12
type input "Money order"
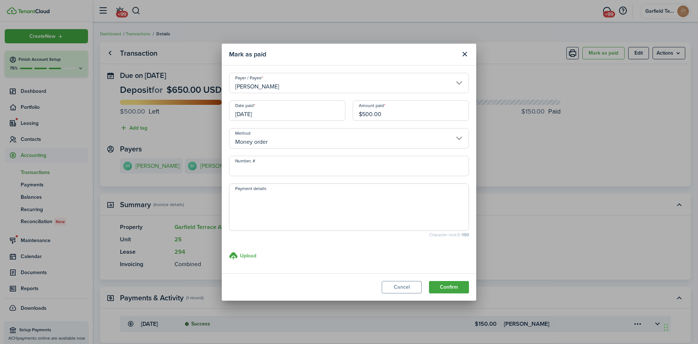
drag, startPoint x: 276, startPoint y: 166, endPoint x: 277, endPoint y: 160, distance: 6.4
click at [276, 166] on input "Number, #" at bounding box center [349, 166] width 240 height 20
type input "19-749117897"
click at [449, 291] on button "Confirm" at bounding box center [449, 287] width 40 height 12
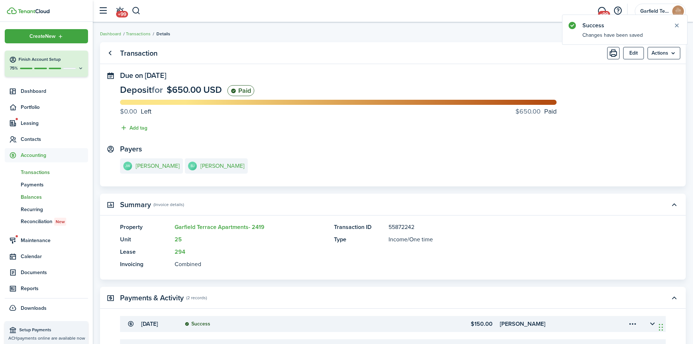
click at [18, 197] on span "bn" at bounding box center [13, 197] width 16 height 12
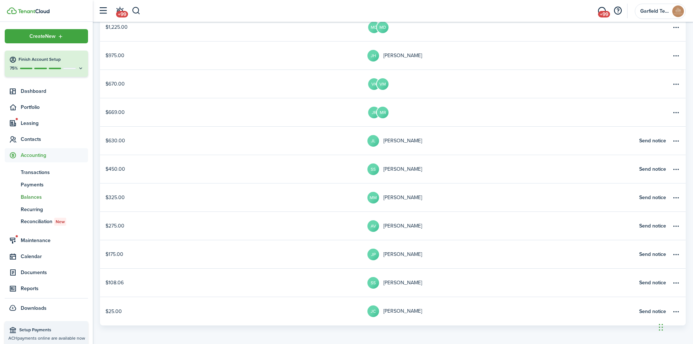
scroll to position [193, 0]
click at [390, 254] on table-profile-info-text "[PERSON_NAME]" at bounding box center [402, 253] width 39 height 6
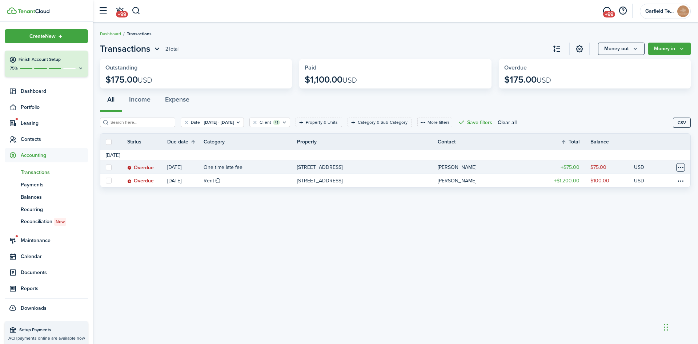
click at [678, 170] on table-menu-btn-icon at bounding box center [680, 167] width 9 height 9
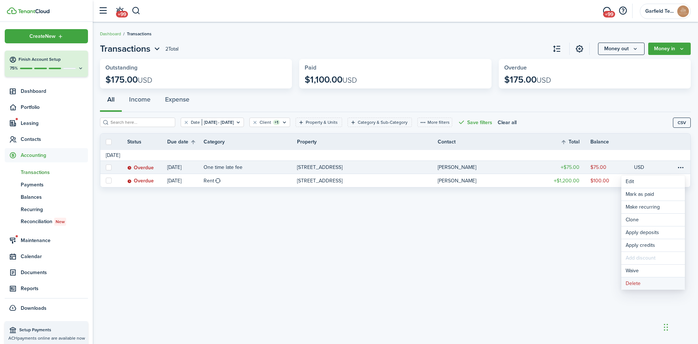
click at [644, 284] on button "Delete" at bounding box center [654, 283] width 64 height 12
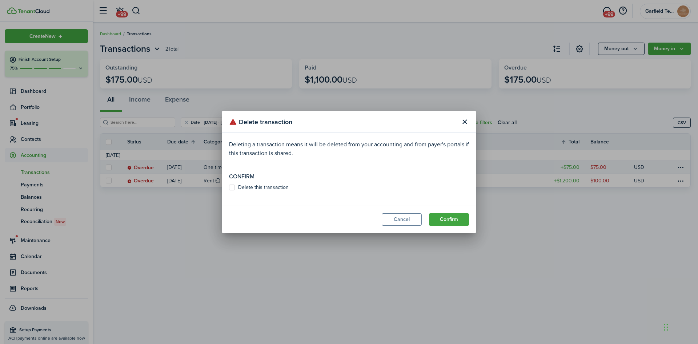
click at [256, 185] on label "Delete this transaction" at bounding box center [259, 187] width 60 height 6
click at [229, 187] on input "Delete this transaction" at bounding box center [229, 187] width 0 height 0
checkbox input "true"
click at [440, 219] on button "Confirm" at bounding box center [449, 219] width 40 height 12
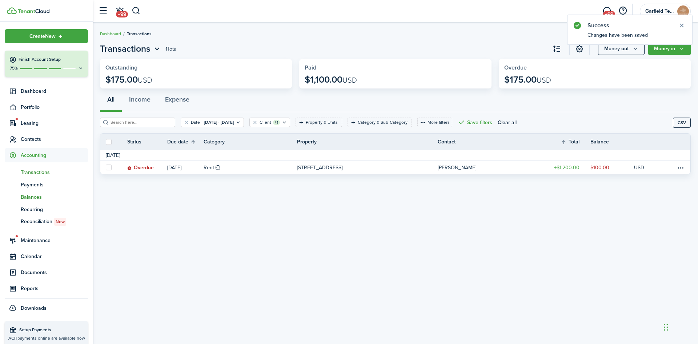
click at [34, 196] on span "Balances" at bounding box center [54, 197] width 67 height 8
